Goal: Find specific page/section: Find specific page/section

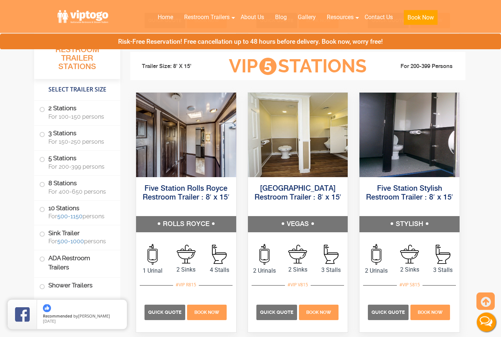
scroll to position [1089, 0]
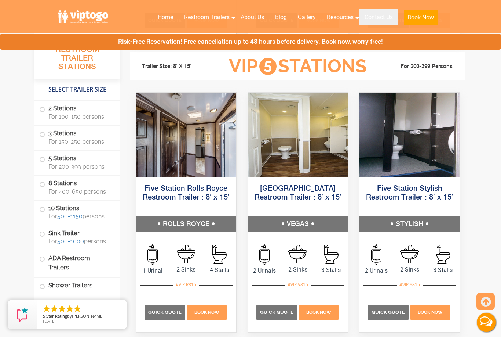
click at [381, 14] on link "Contact Us" at bounding box center [378, 17] width 39 height 16
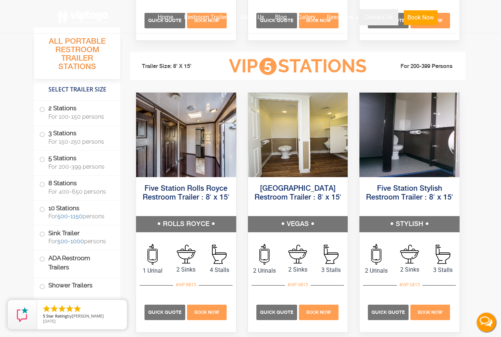
scroll to position [1112, 0]
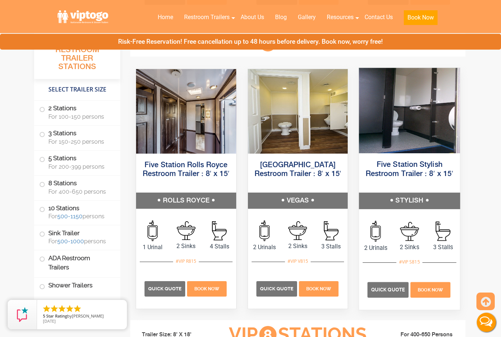
click at [416, 259] on div "#VIP S815" at bounding box center [410, 262] width 26 height 10
click at [426, 138] on img at bounding box center [409, 110] width 101 height 85
click at [437, 145] on img at bounding box center [409, 110] width 101 height 85
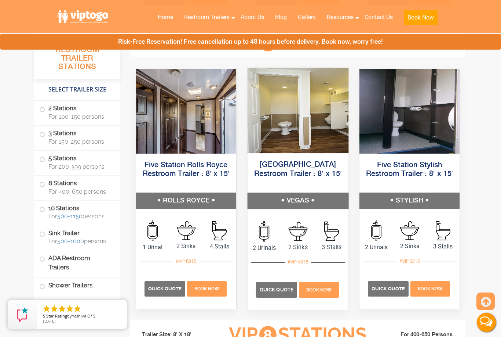
click at [294, 152] on img at bounding box center [297, 110] width 101 height 85
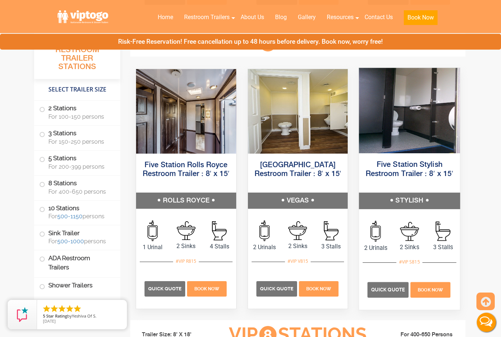
click at [397, 137] on img at bounding box center [409, 110] width 101 height 85
click at [407, 139] on img at bounding box center [409, 110] width 101 height 85
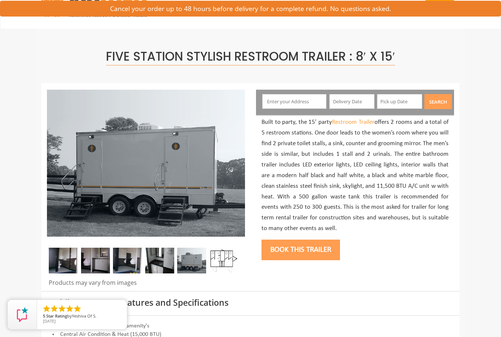
scroll to position [26, 0]
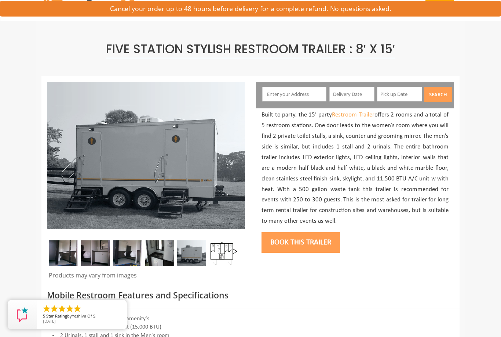
click at [229, 249] on img at bounding box center [223, 253] width 29 height 26
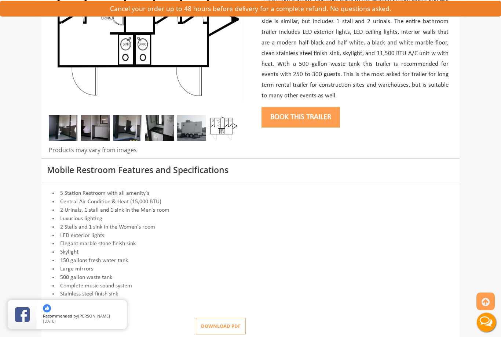
scroll to position [152, 0]
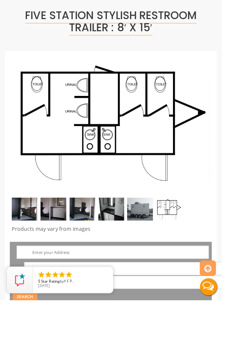
scroll to position [77, 0]
